Goal: Transaction & Acquisition: Download file/media

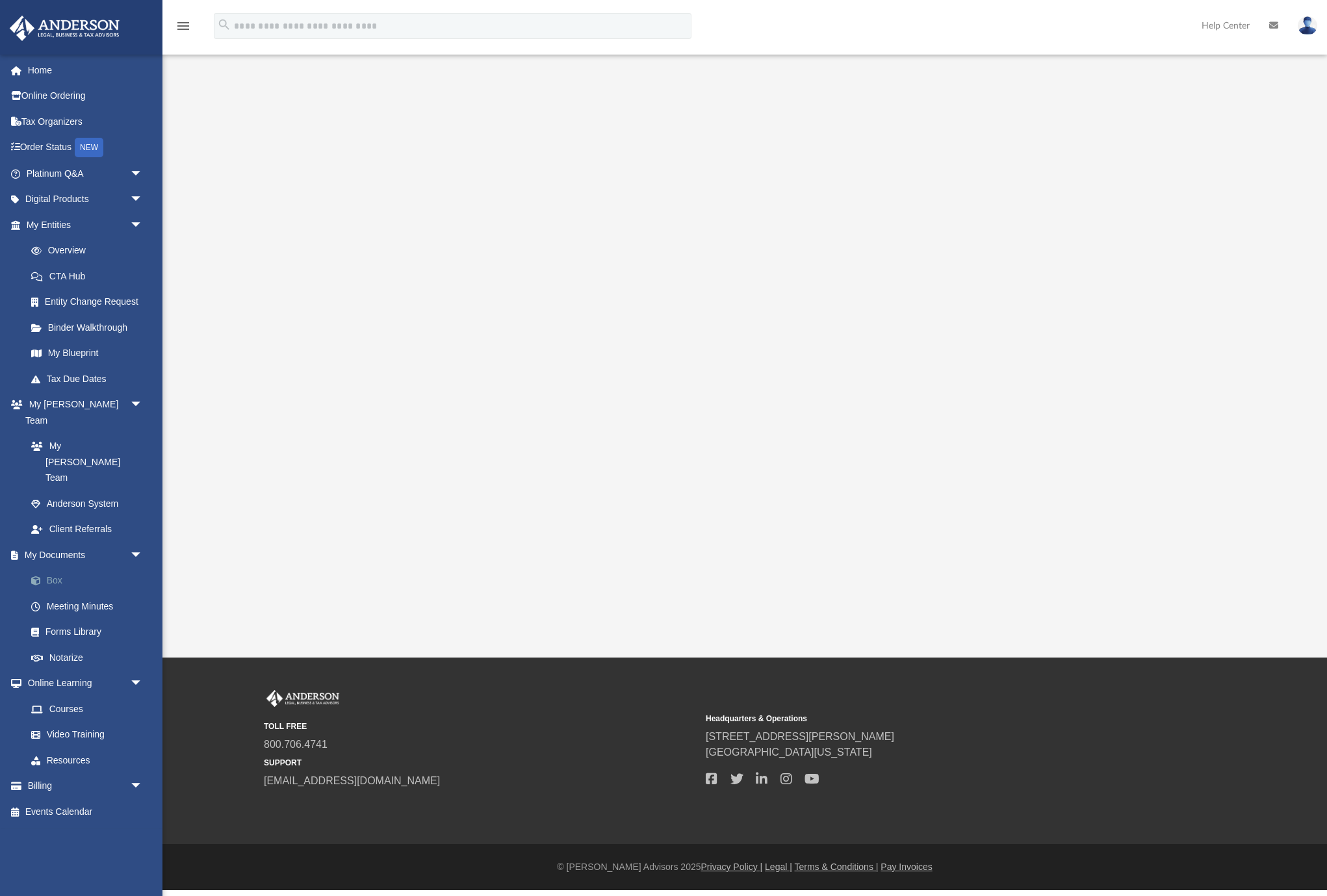
click at [66, 568] on link "Box" at bounding box center [91, 581] width 145 height 26
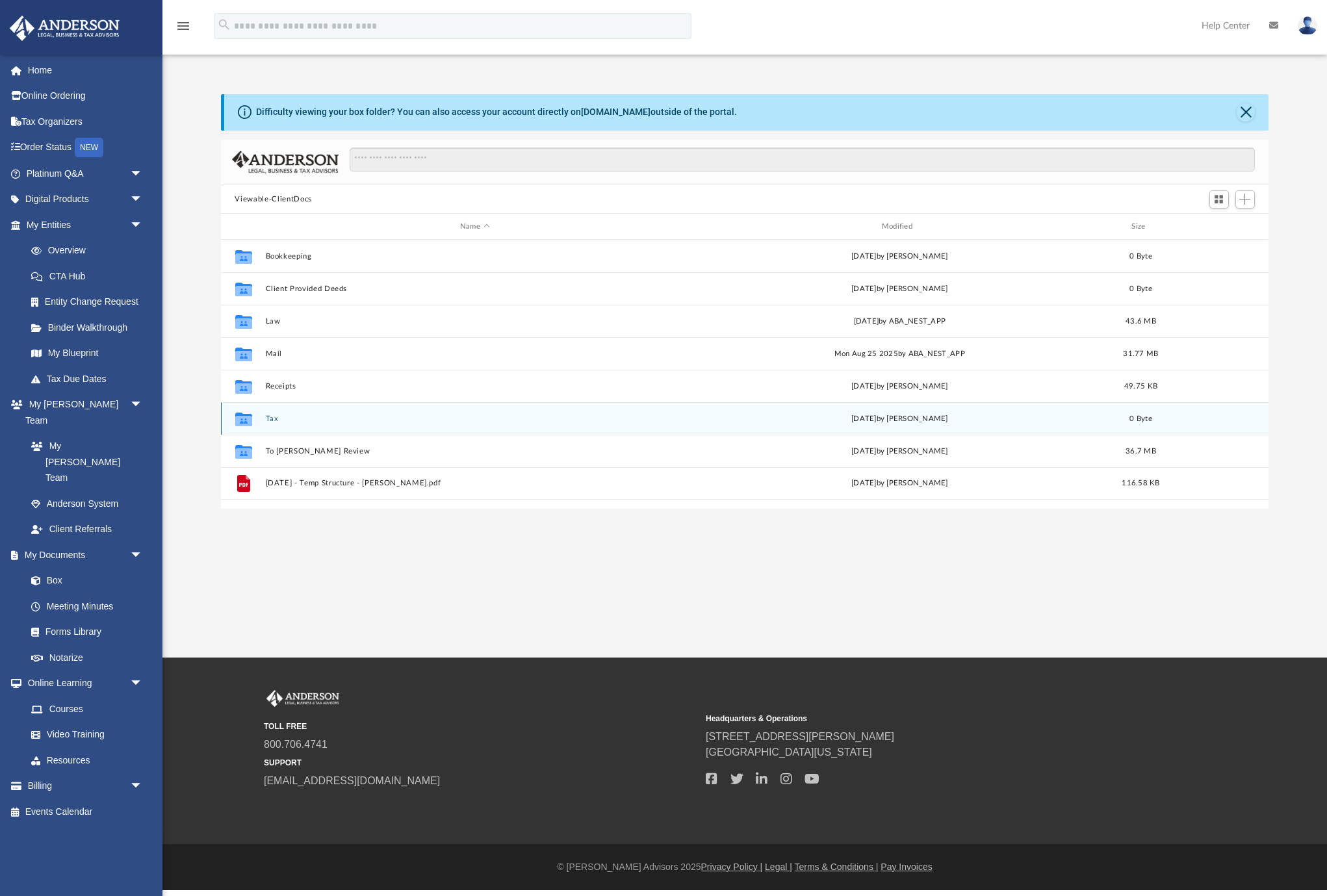
scroll to position [296, 1048]
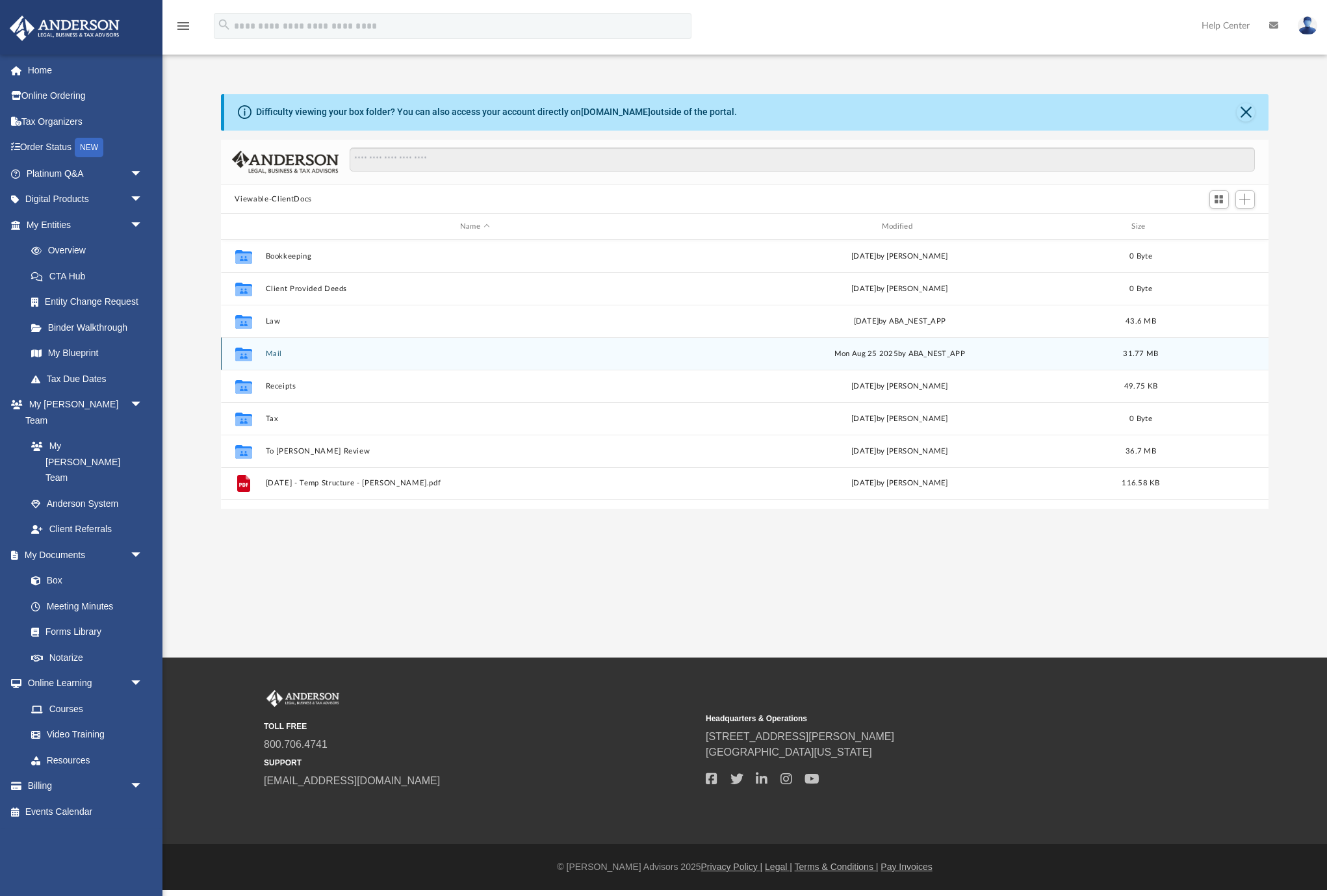
click at [274, 349] on button "Mail" at bounding box center [475, 353] width 419 height 9
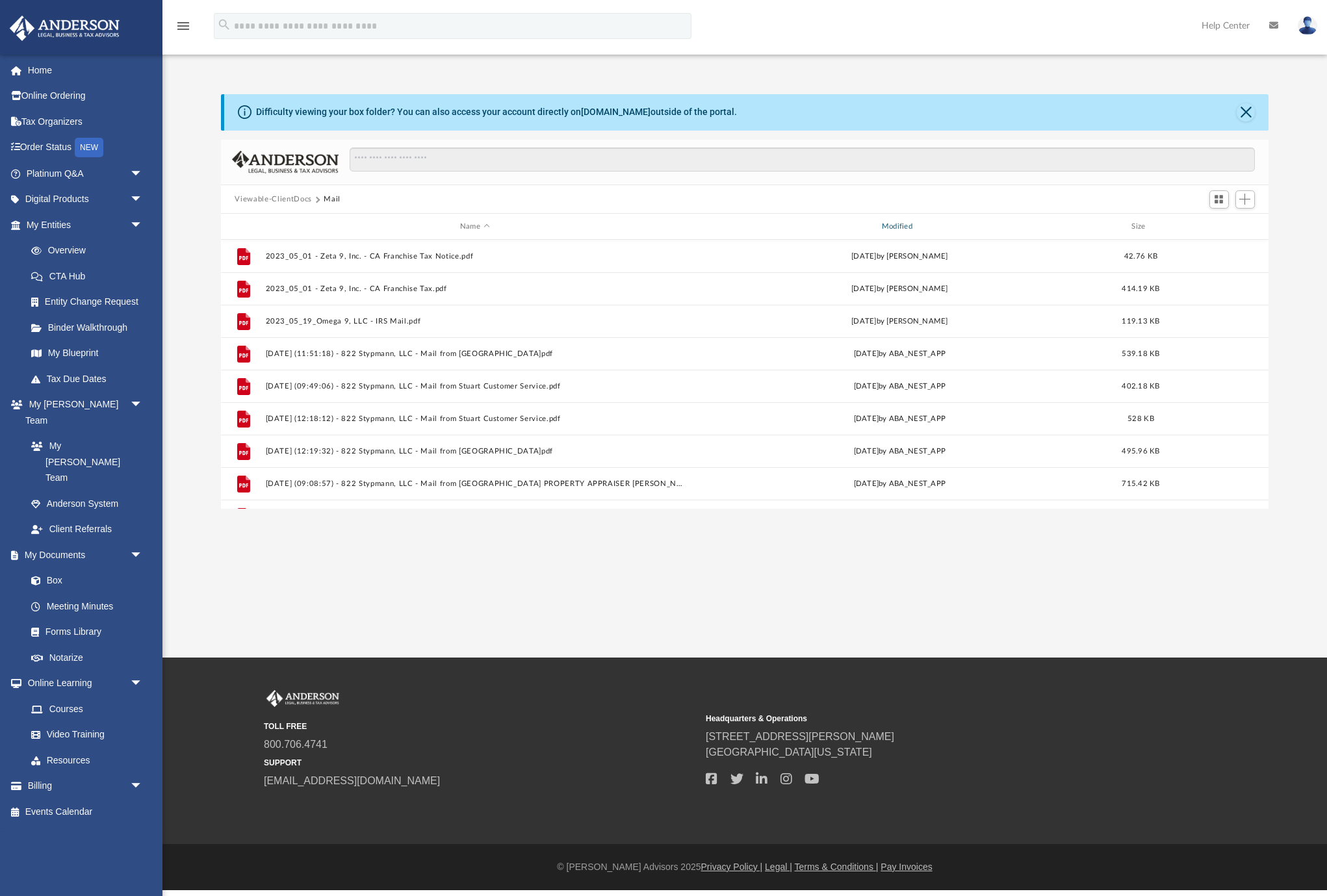
click at [904, 223] on div "Modified" at bounding box center [899, 227] width 419 height 12
click at [899, 223] on div "Modified" at bounding box center [899, 227] width 419 height 12
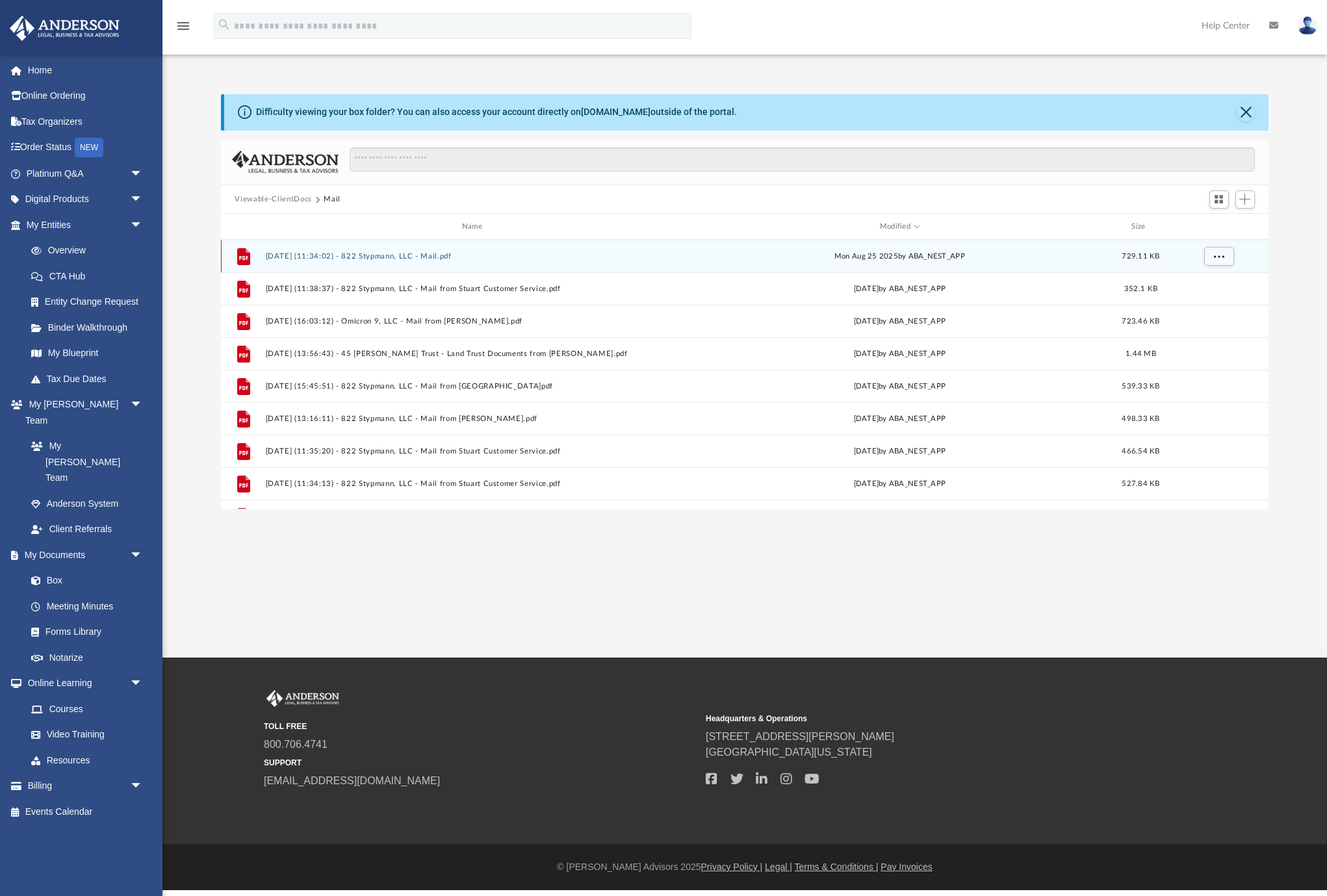
click at [346, 252] on button "[DATE] (11:34:02) - 822 Stypmann, LLC - Mail.pdf" at bounding box center [475, 256] width 419 height 9
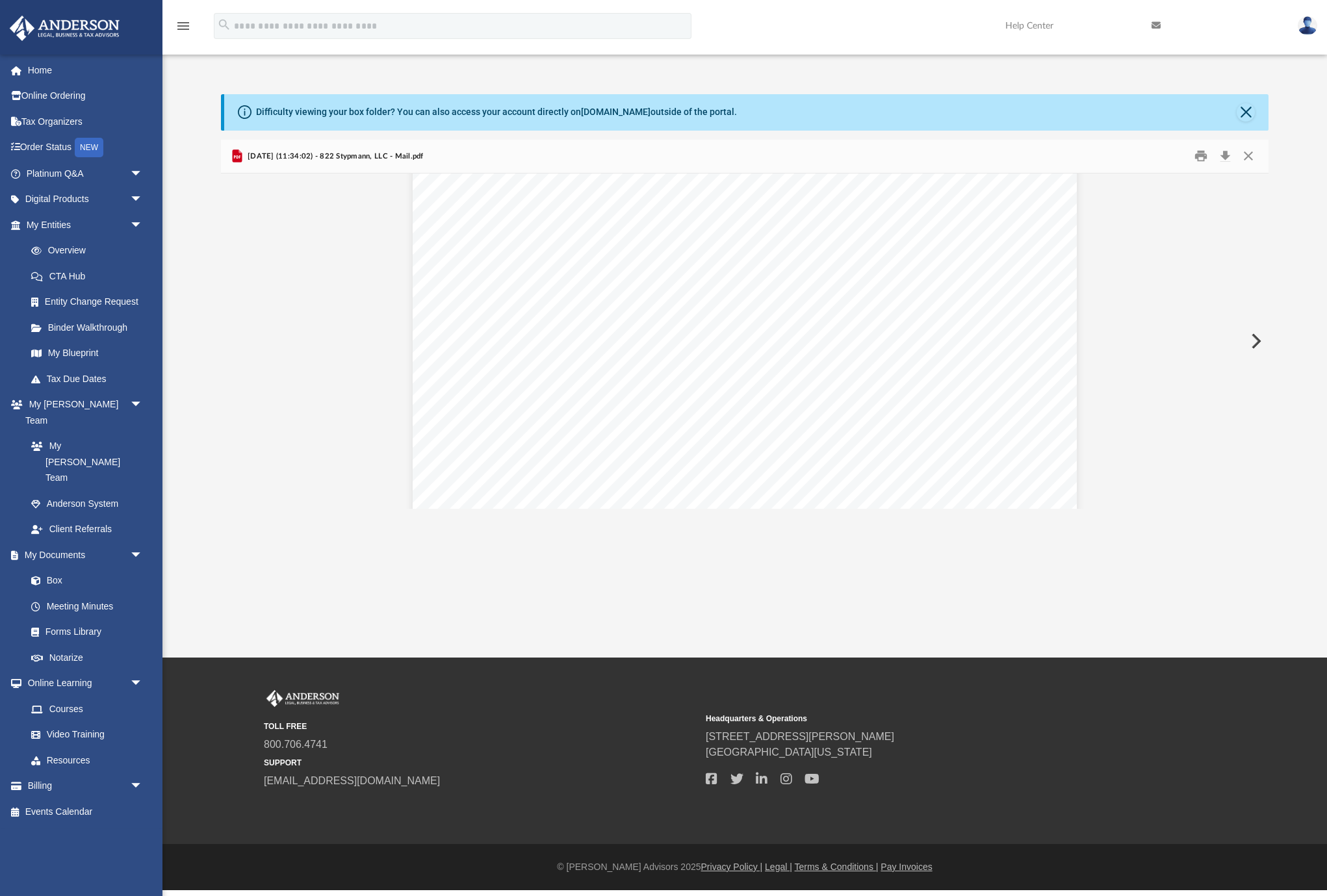
scroll to position [13, 0]
click at [1224, 154] on button "Download" at bounding box center [1226, 156] width 24 height 20
click at [1252, 154] on button "Close" at bounding box center [1249, 156] width 24 height 20
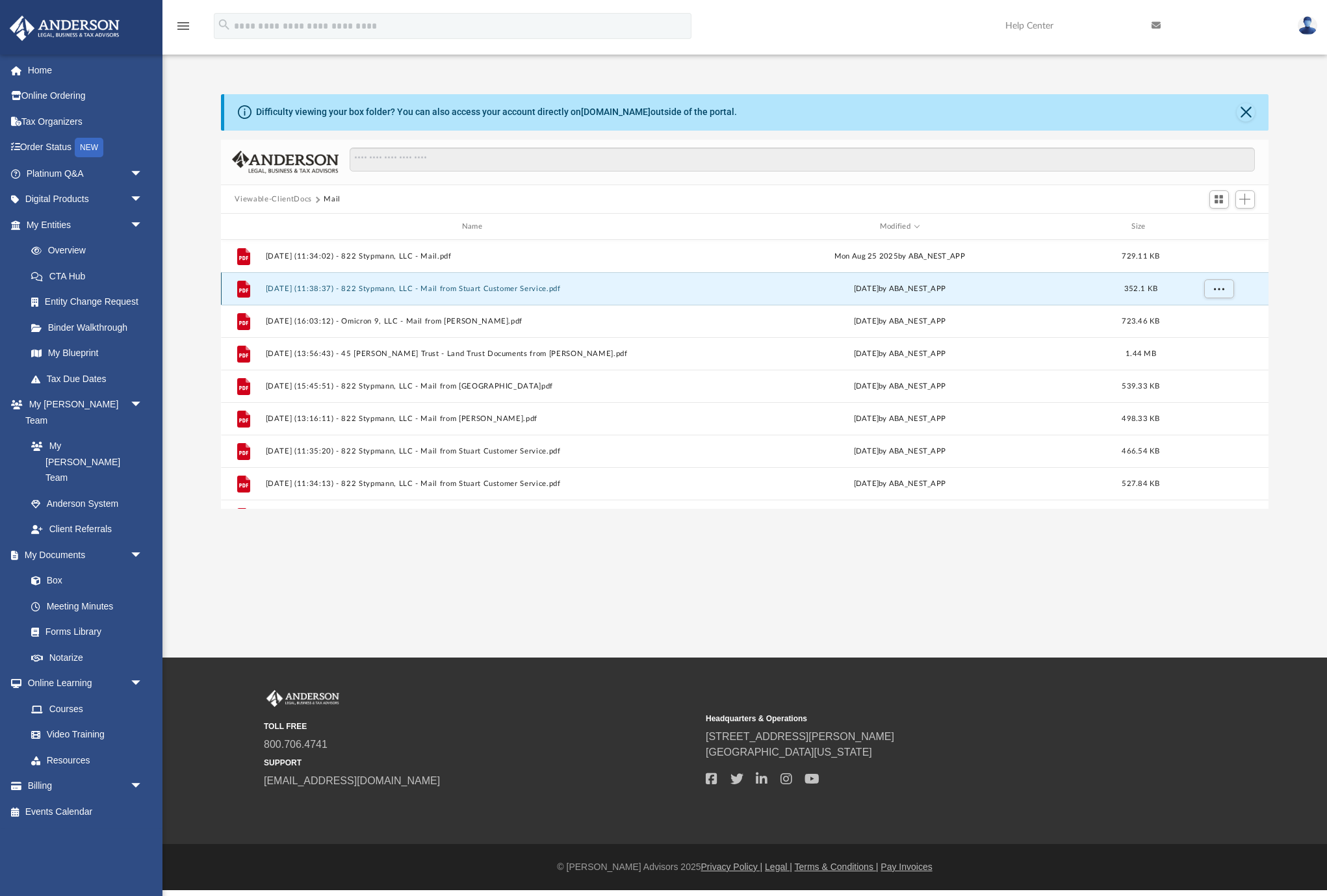
click at [428, 287] on button "[DATE] (11:38:37) - 822 Stypmann, LLC - Mail from Stuart Customer Service.pdf" at bounding box center [475, 288] width 419 height 9
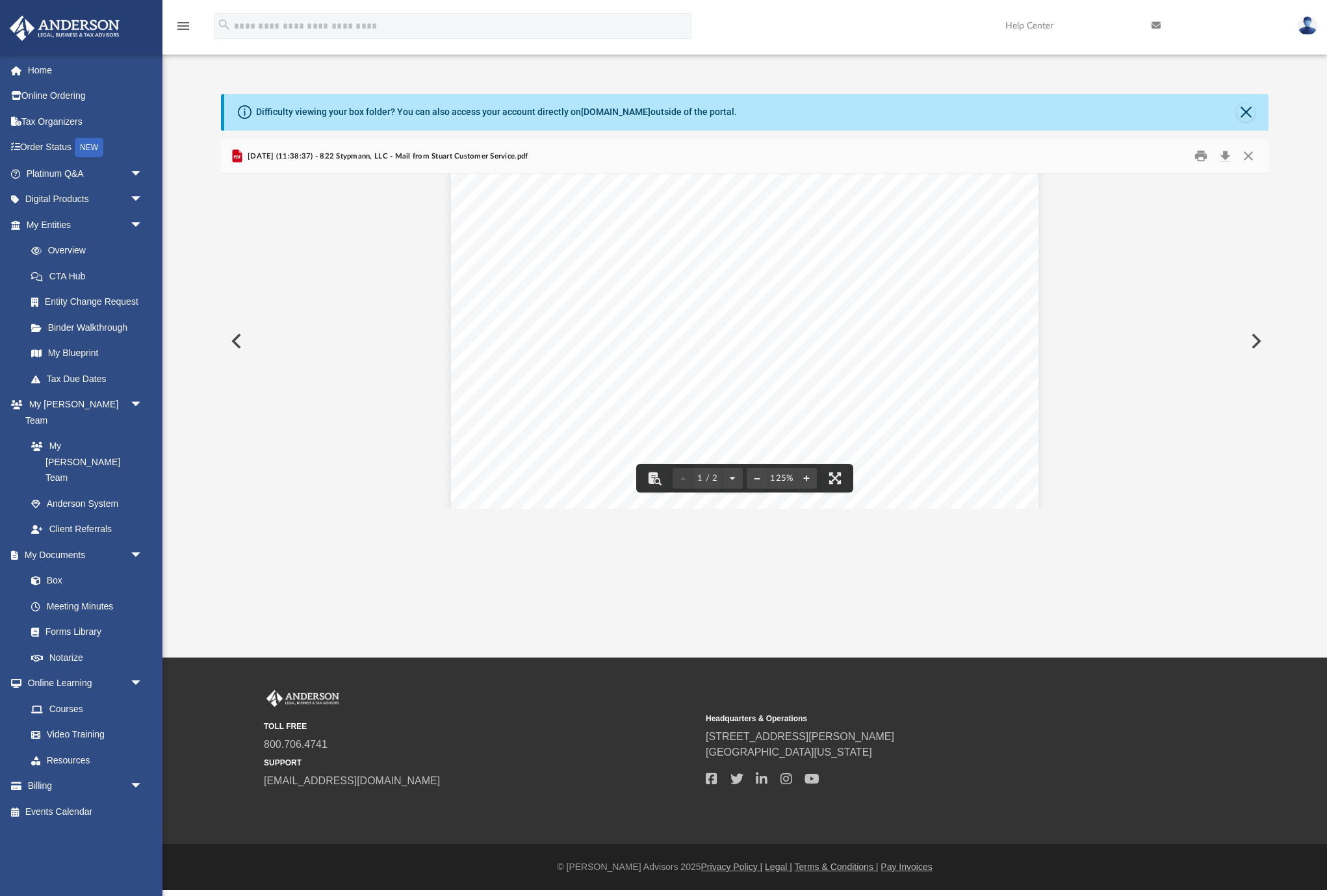
scroll to position [376, 0]
click at [1226, 156] on button "Download" at bounding box center [1226, 156] width 24 height 20
click at [1255, 156] on button "Close" at bounding box center [1249, 156] width 24 height 20
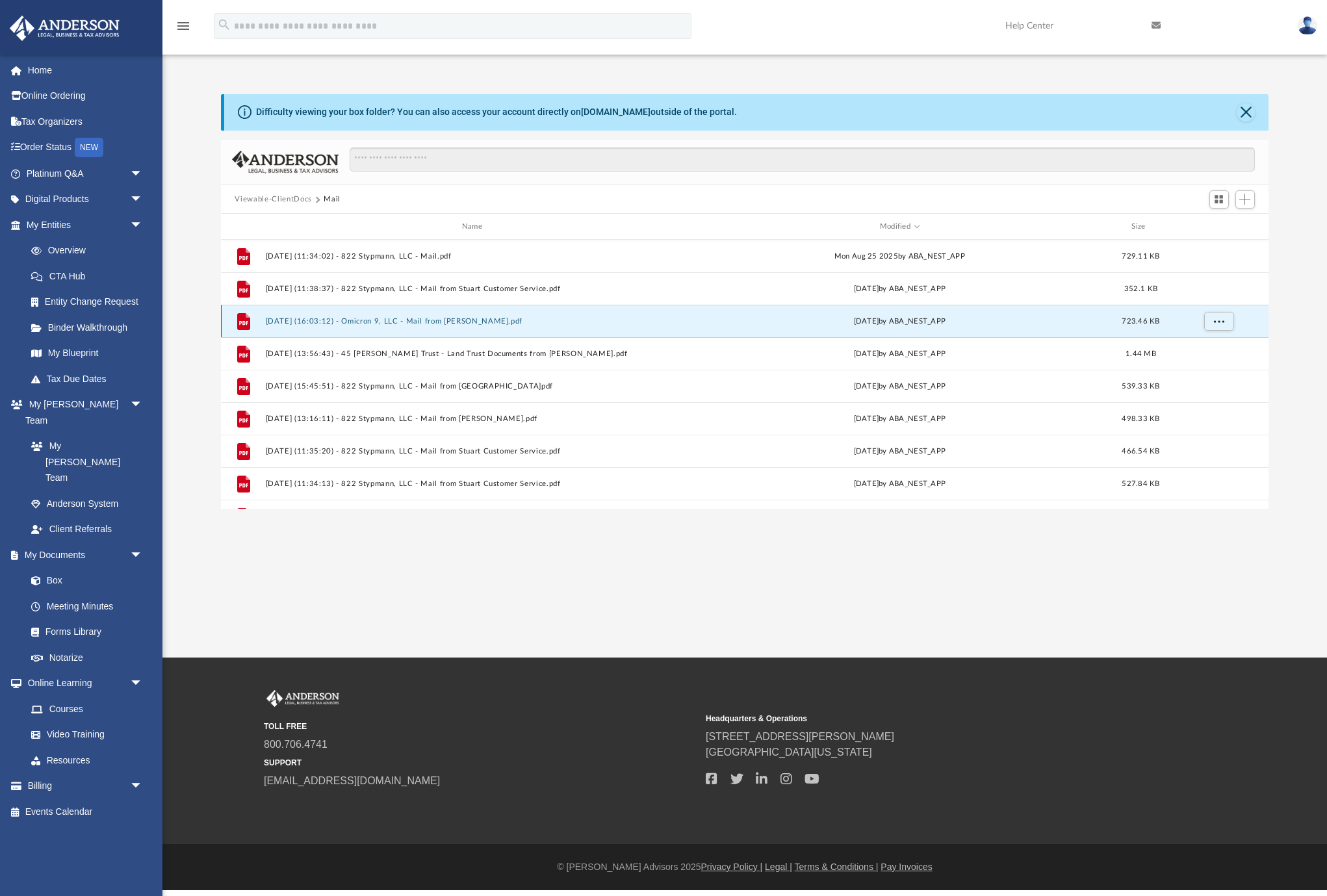
click at [501, 321] on button "[DATE] (16:03:12) - Omicron 9, LLC - Mail from [PERSON_NAME].pdf" at bounding box center [475, 321] width 419 height 9
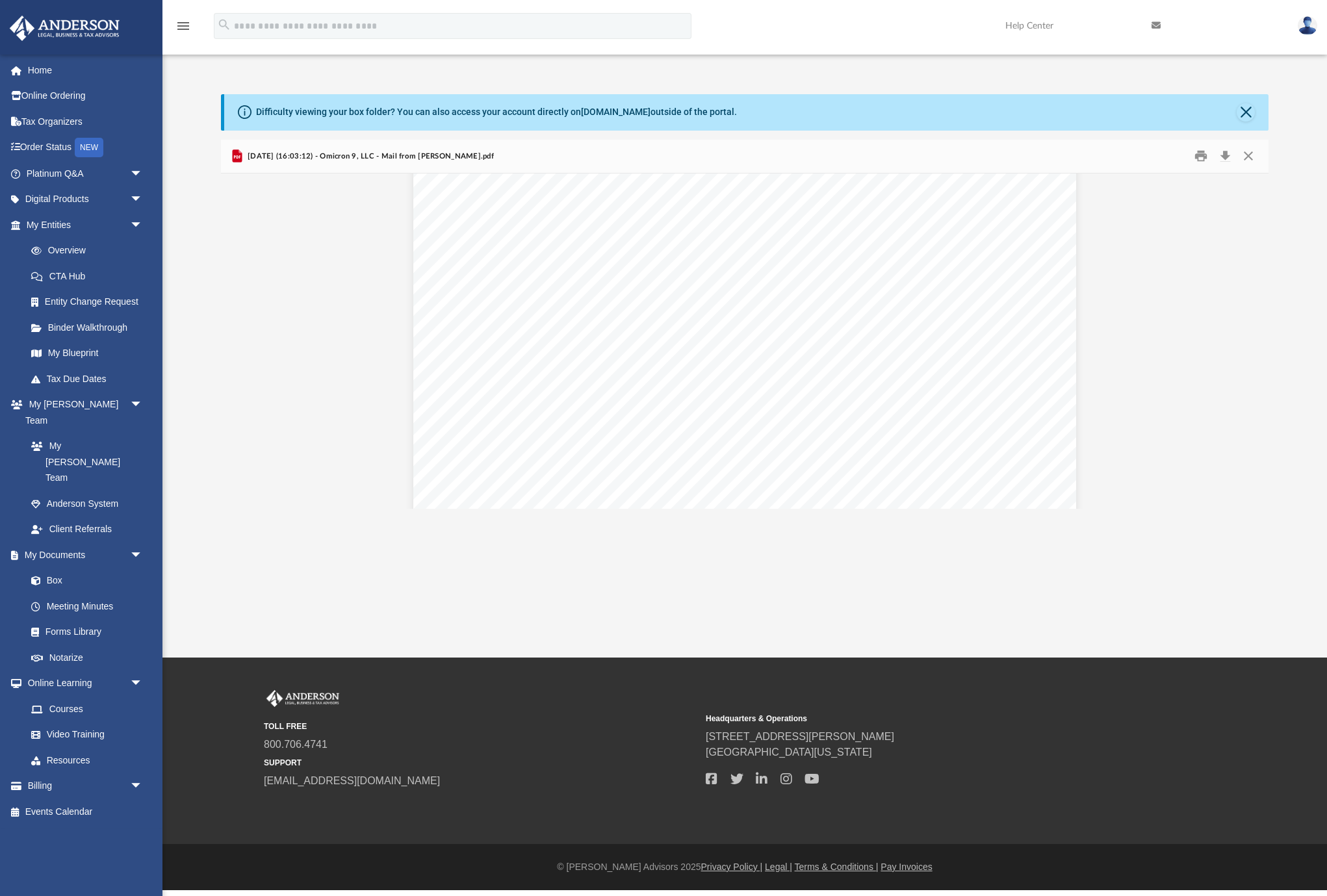
scroll to position [0, 0]
click at [1251, 156] on button "Close" at bounding box center [1249, 156] width 24 height 20
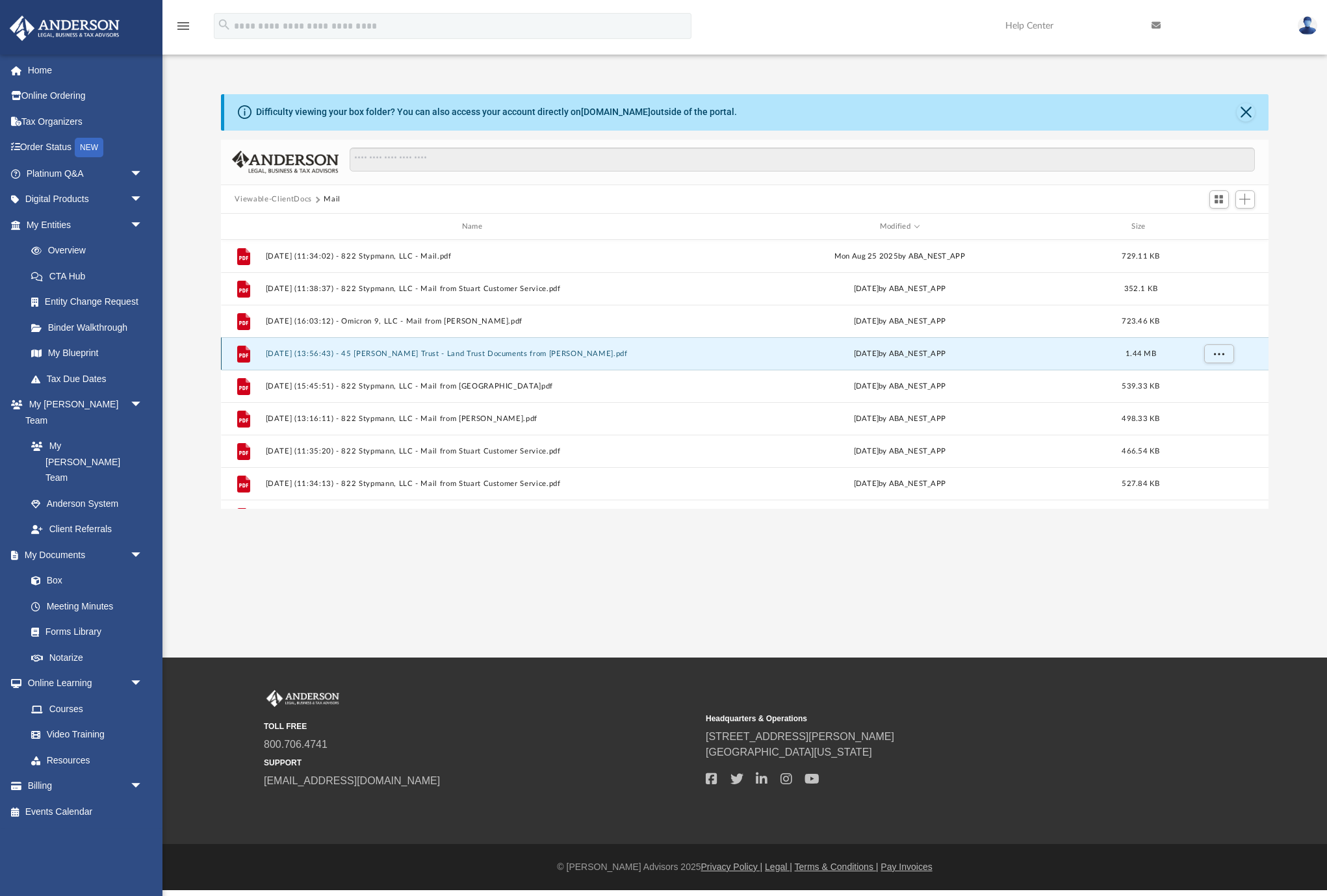
click at [547, 349] on button "[DATE] (13:56:43) - 45 [PERSON_NAME] Trust - Land Trust Documents from [PERSON_…" at bounding box center [475, 353] width 419 height 9
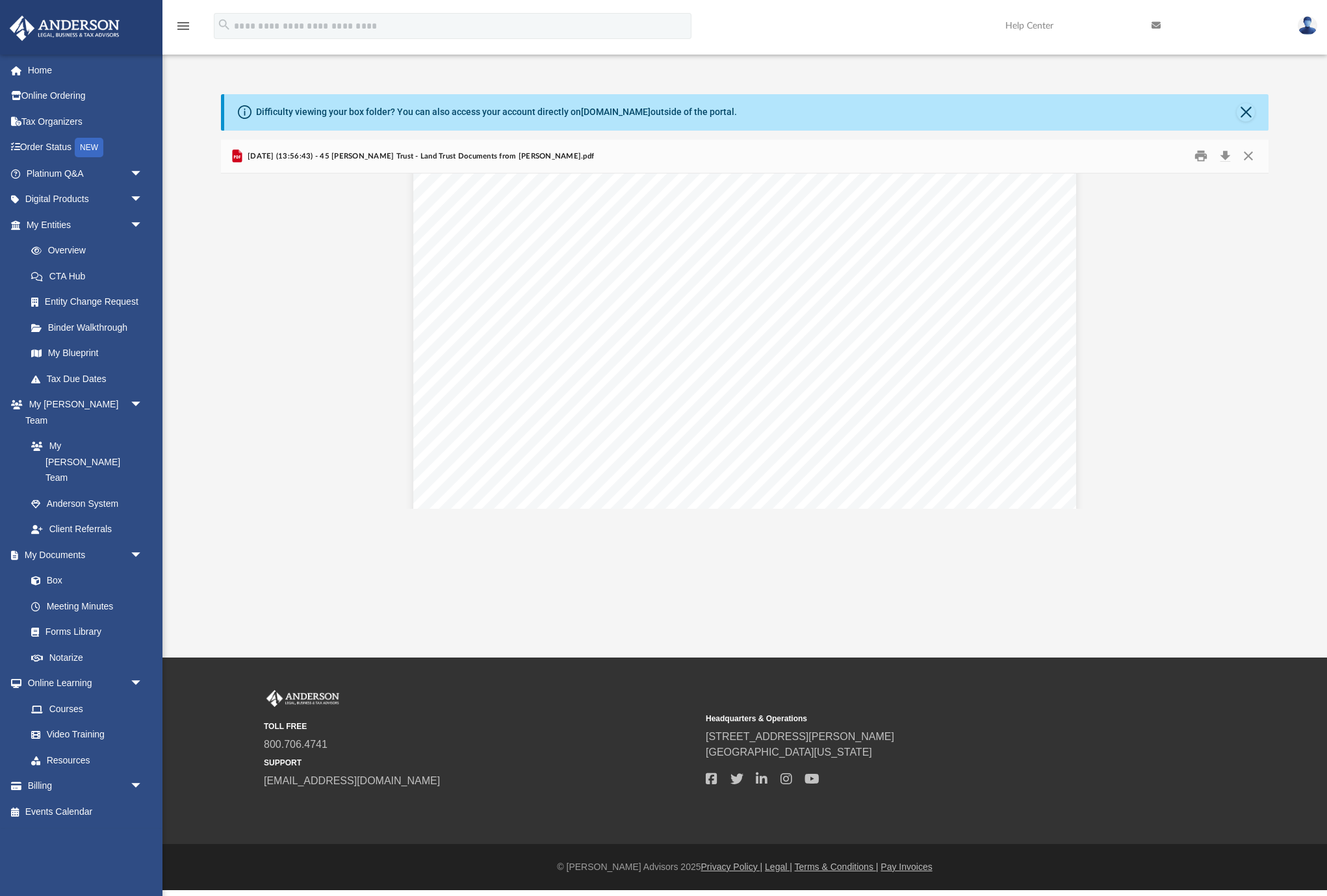
scroll to position [251, 0]
drag, startPoint x: 1247, startPoint y: 154, endPoint x: 970, endPoint y: 314, distance: 319.9
click at [1246, 154] on button "Close" at bounding box center [1249, 156] width 24 height 20
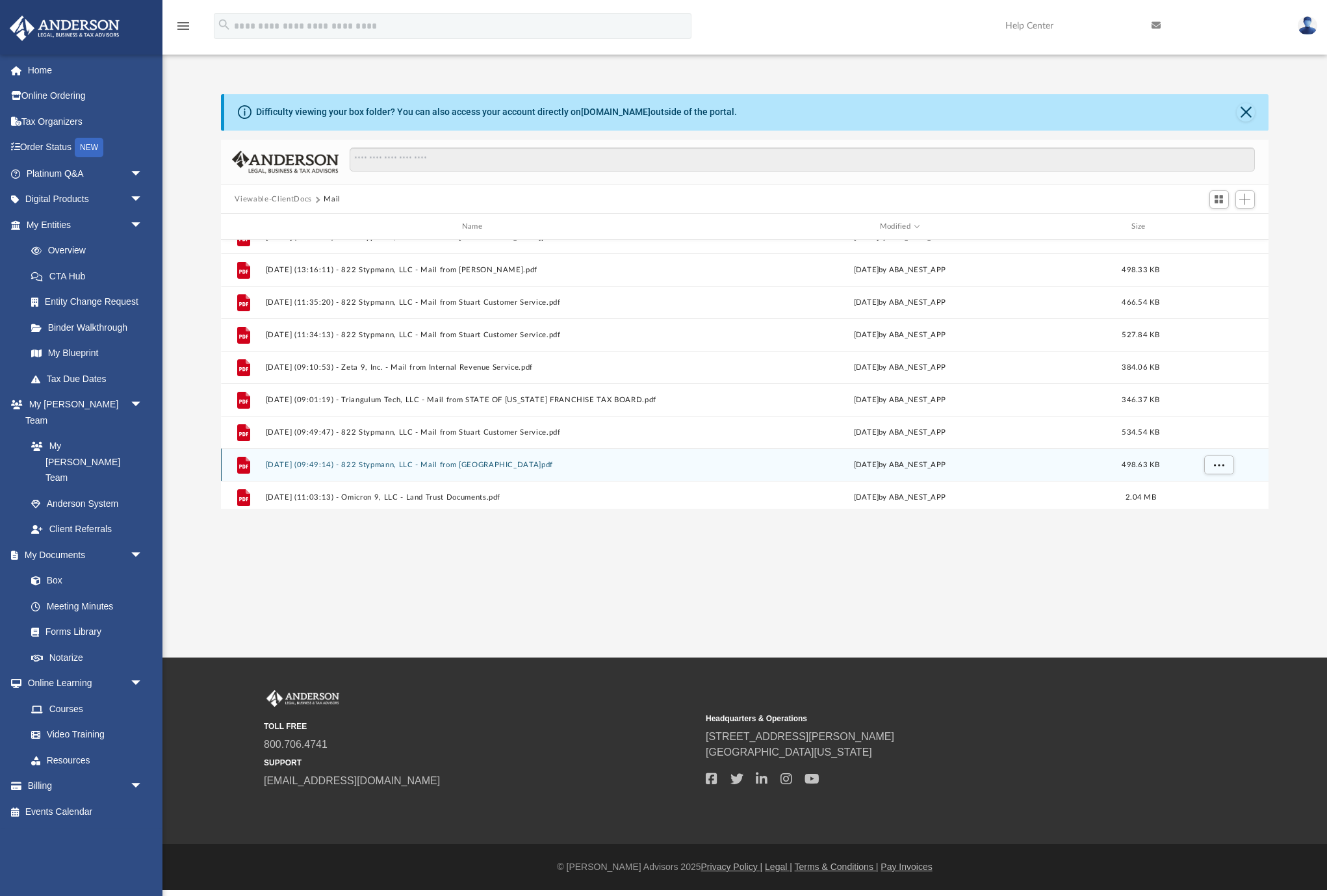
scroll to position [0, 0]
